Goal: Transaction & Acquisition: Purchase product/service

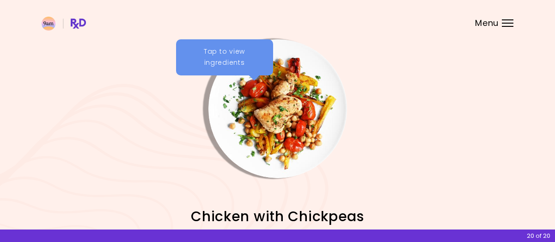
click at [250, 68] on div "Tap to view ingredients" at bounding box center [224, 57] width 97 height 36
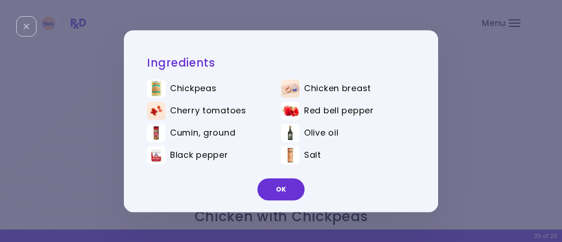
drag, startPoint x: 285, startPoint y: 185, endPoint x: 290, endPoint y: 181, distance: 5.6
click at [285, 184] on button "OK" at bounding box center [281, 189] width 47 height 22
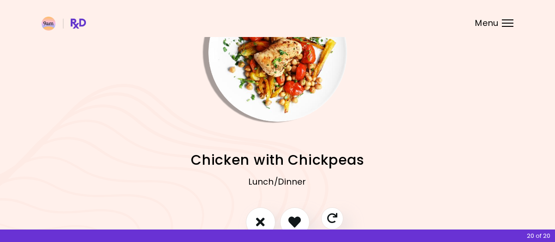
scroll to position [114, 0]
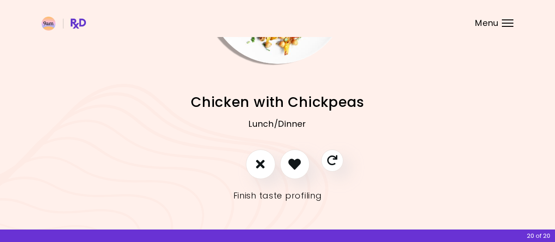
click at [285, 192] on link "Finish taste profiling" at bounding box center [278, 195] width 89 height 15
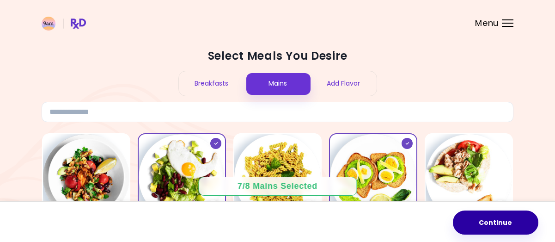
click at [513, 220] on button "Continue" at bounding box center [496, 222] width 86 height 24
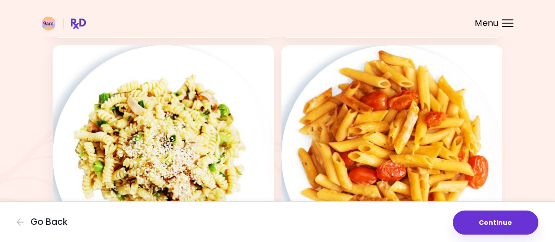
scroll to position [694, 0]
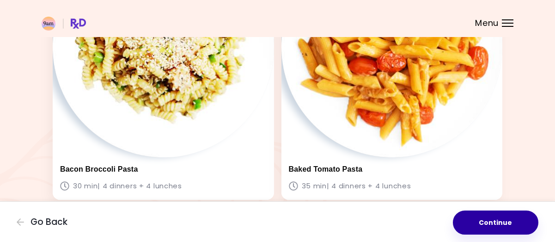
click at [507, 225] on button "Continue" at bounding box center [496, 222] width 86 height 24
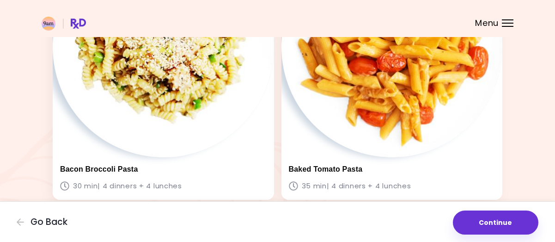
scroll to position [0, 0]
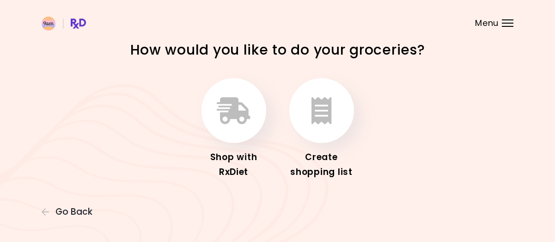
scroll to position [15, 0]
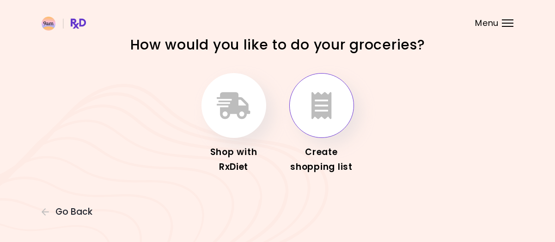
click at [320, 99] on icon "button" at bounding box center [322, 105] width 20 height 27
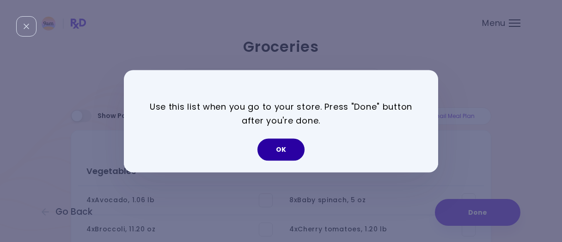
click at [281, 153] on button "OK" at bounding box center [281, 149] width 47 height 22
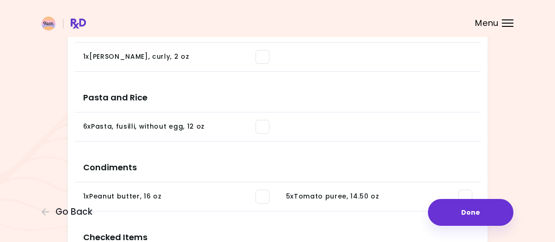
scroll to position [822, 0]
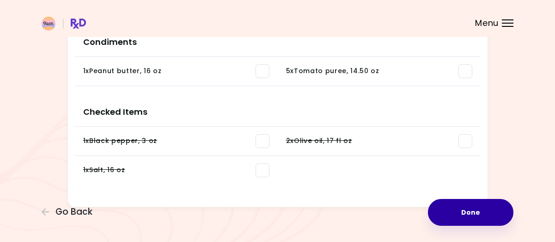
click at [461, 214] on button "Done" at bounding box center [471, 212] width 86 height 27
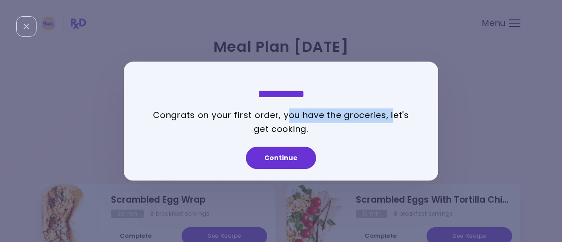
drag, startPoint x: 287, startPoint y: 111, endPoint x: 392, endPoint y: 112, distance: 105.5
click at [392, 112] on p "Congrats on your first order, you have the groceries, let's get cooking." at bounding box center [281, 122] width 268 height 28
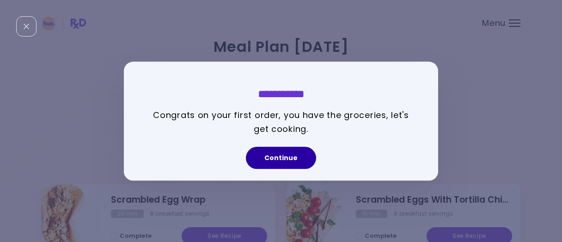
click at [286, 163] on button "Continue" at bounding box center [281, 158] width 70 height 22
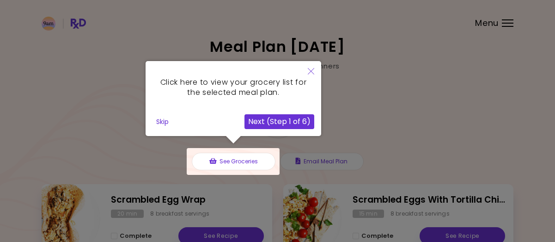
click at [311, 72] on icon "Close" at bounding box center [311, 71] width 6 height 6
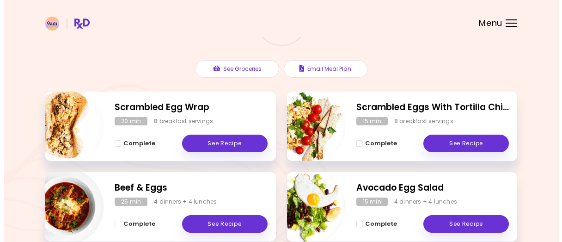
scroll to position [139, 0]
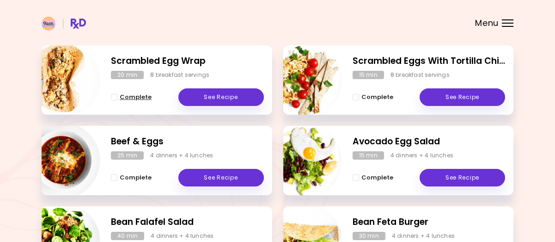
click at [112, 96] on span "Complete - Scrambled Egg Wrap" at bounding box center [114, 97] width 6 height 6
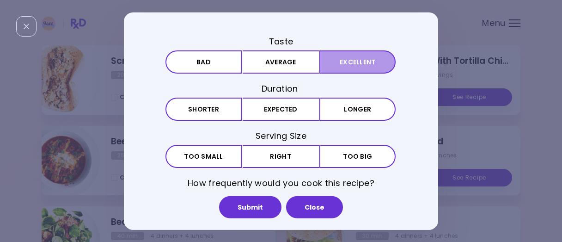
click at [328, 61] on button "Excellent" at bounding box center [358, 61] width 76 height 23
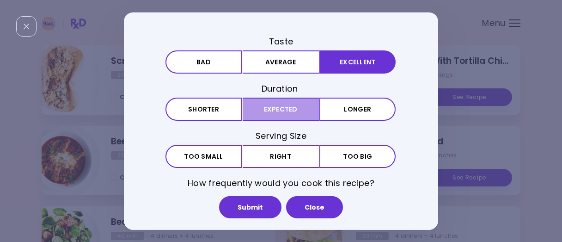
click at [312, 107] on button "Expected" at bounding box center [281, 109] width 76 height 23
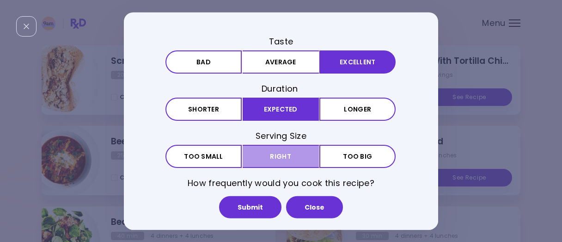
click at [294, 162] on button "Right" at bounding box center [281, 156] width 76 height 23
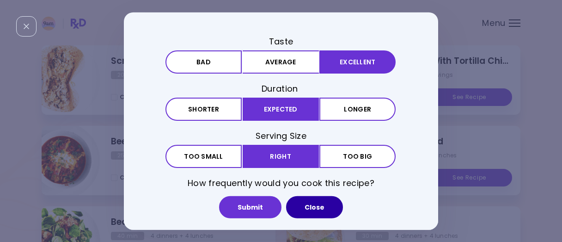
click at [311, 214] on button "Close" at bounding box center [314, 207] width 57 height 22
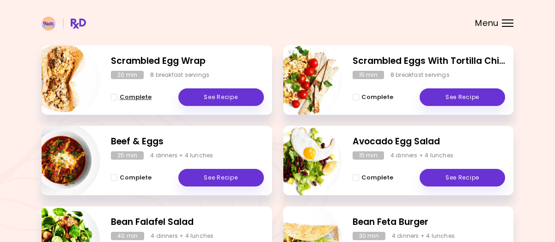
click at [117, 95] on span "Complete - Scrambled Egg Wrap" at bounding box center [114, 97] width 6 height 6
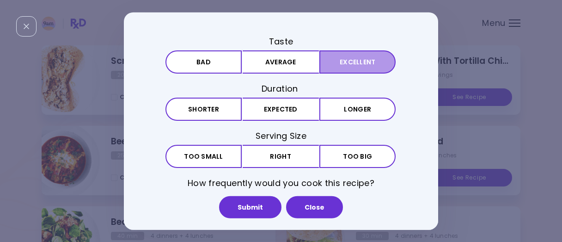
click at [344, 62] on button "Excellent" at bounding box center [358, 61] width 76 height 23
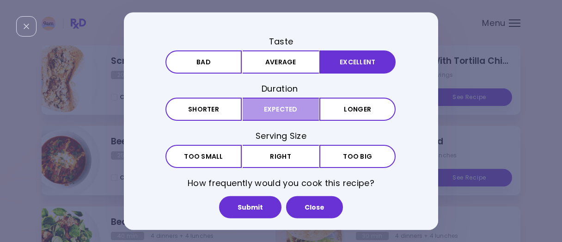
click at [276, 119] on button "Expected" at bounding box center [281, 109] width 76 height 23
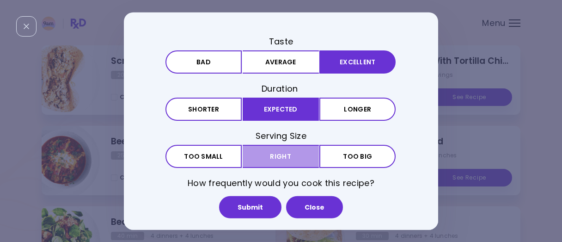
click at [274, 146] on button "Right" at bounding box center [281, 156] width 76 height 23
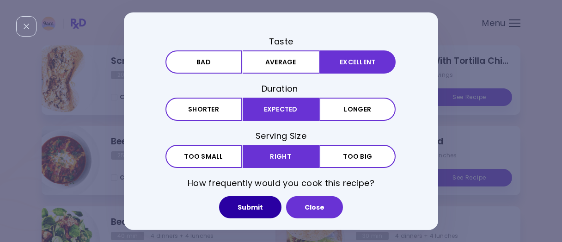
click at [253, 218] on button "Submit" at bounding box center [250, 207] width 62 height 22
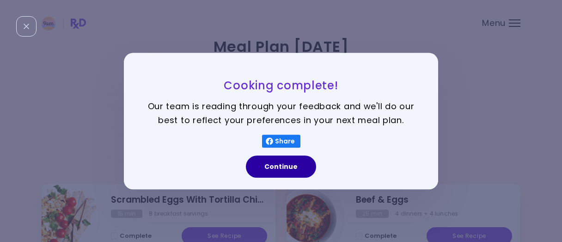
click at [284, 169] on button "Continue" at bounding box center [281, 166] width 70 height 22
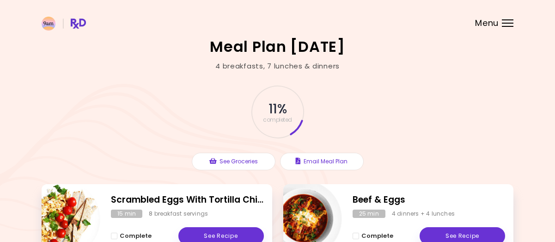
click at [494, 29] on header at bounding box center [277, 18] width 555 height 37
click at [501, 20] on header at bounding box center [277, 18] width 555 height 37
